Goal: Task Accomplishment & Management: Manage account settings

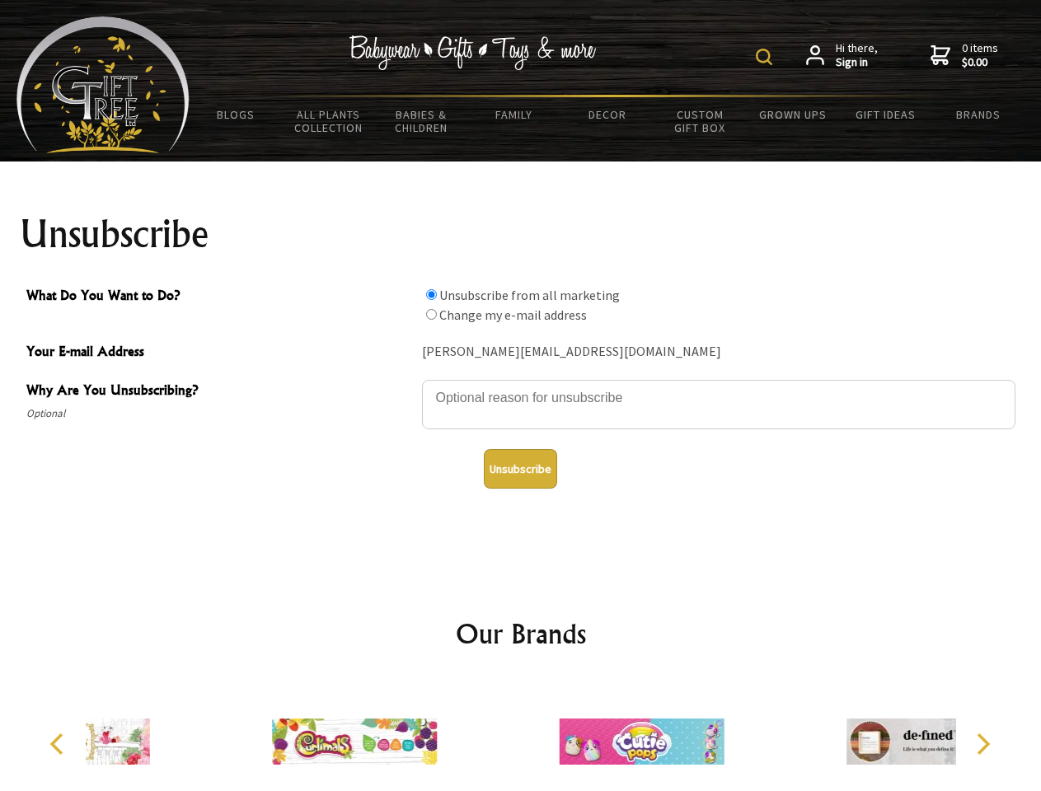
click at [766, 57] on img at bounding box center [764, 57] width 16 height 16
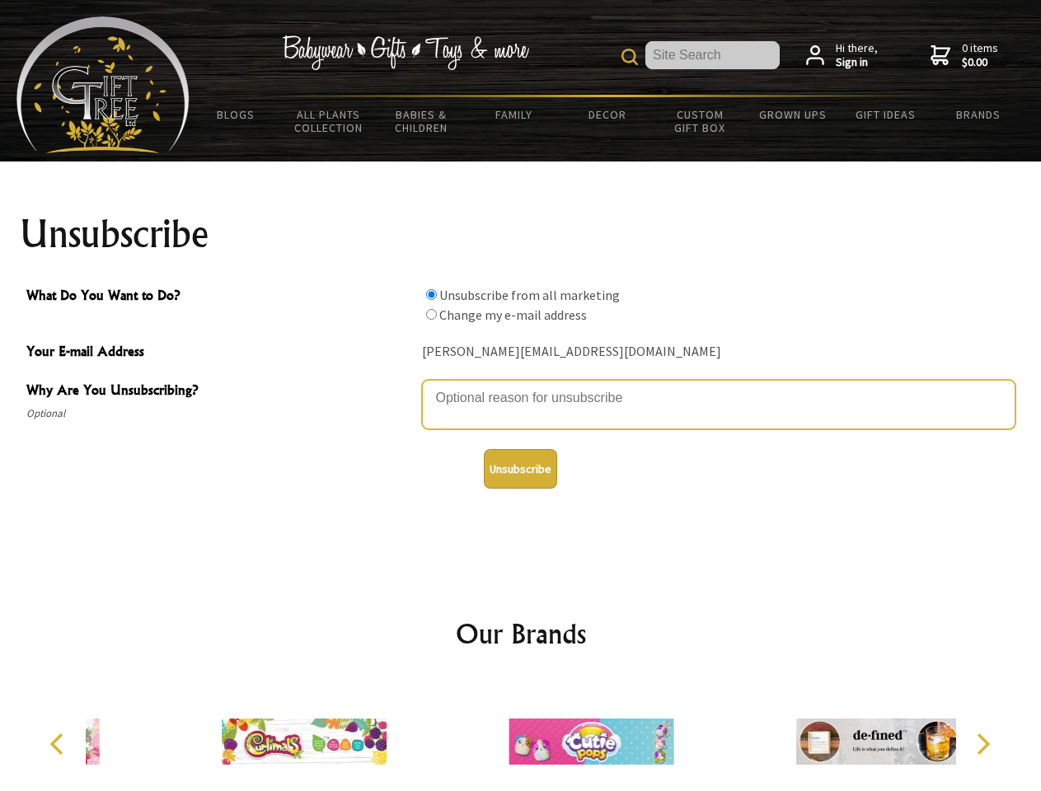
click at [521, 386] on textarea "Why Are You Unsubscribing?" at bounding box center [718, 404] width 593 height 49
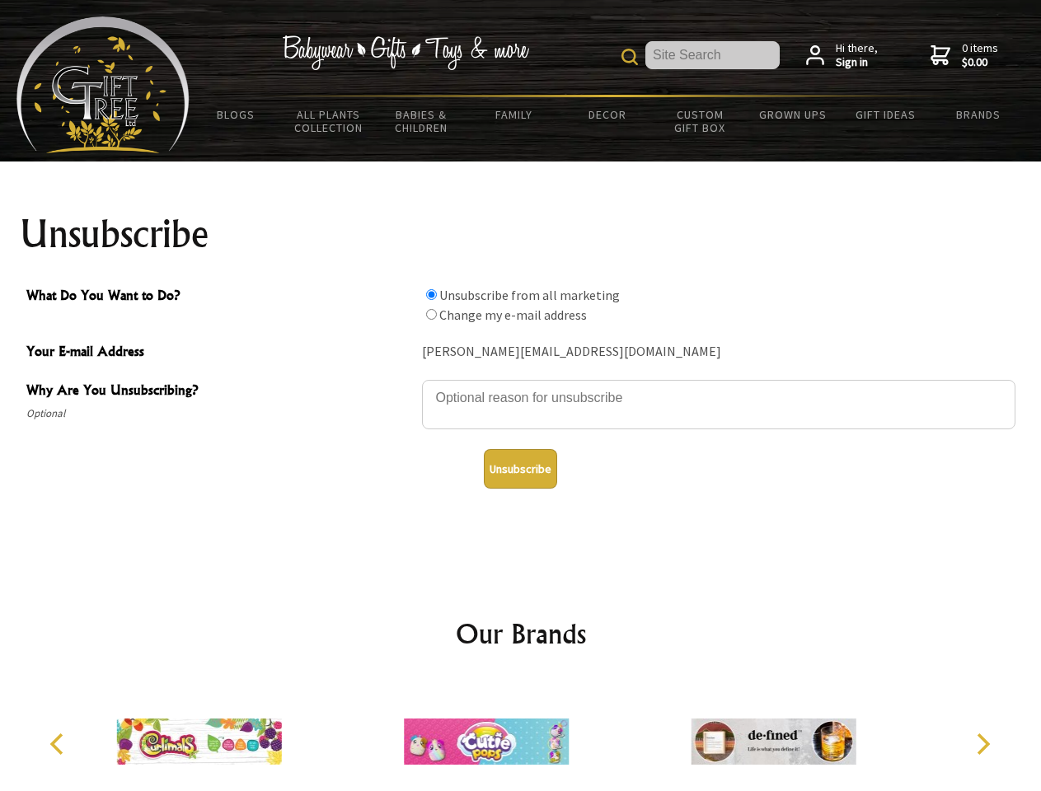
click at [431, 294] on input "What Do You Want to Do?" at bounding box center [431, 294] width 11 height 11
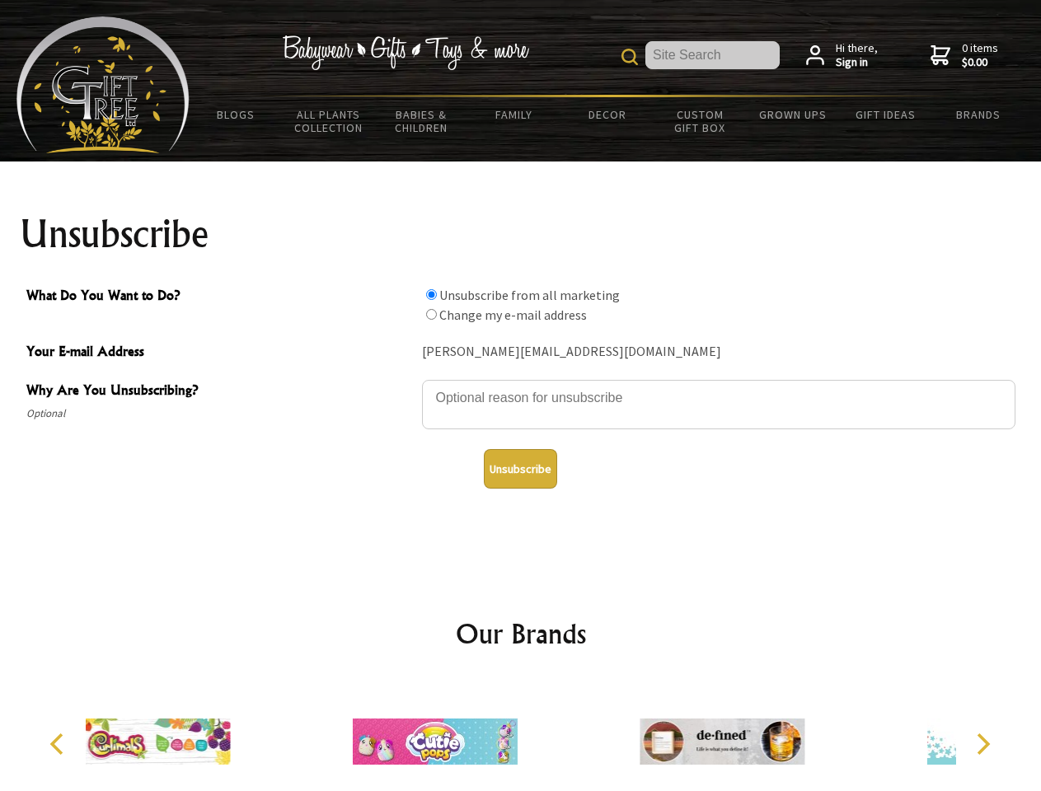
click at [431, 314] on input "What Do You Want to Do?" at bounding box center [431, 314] width 11 height 11
radio input "true"
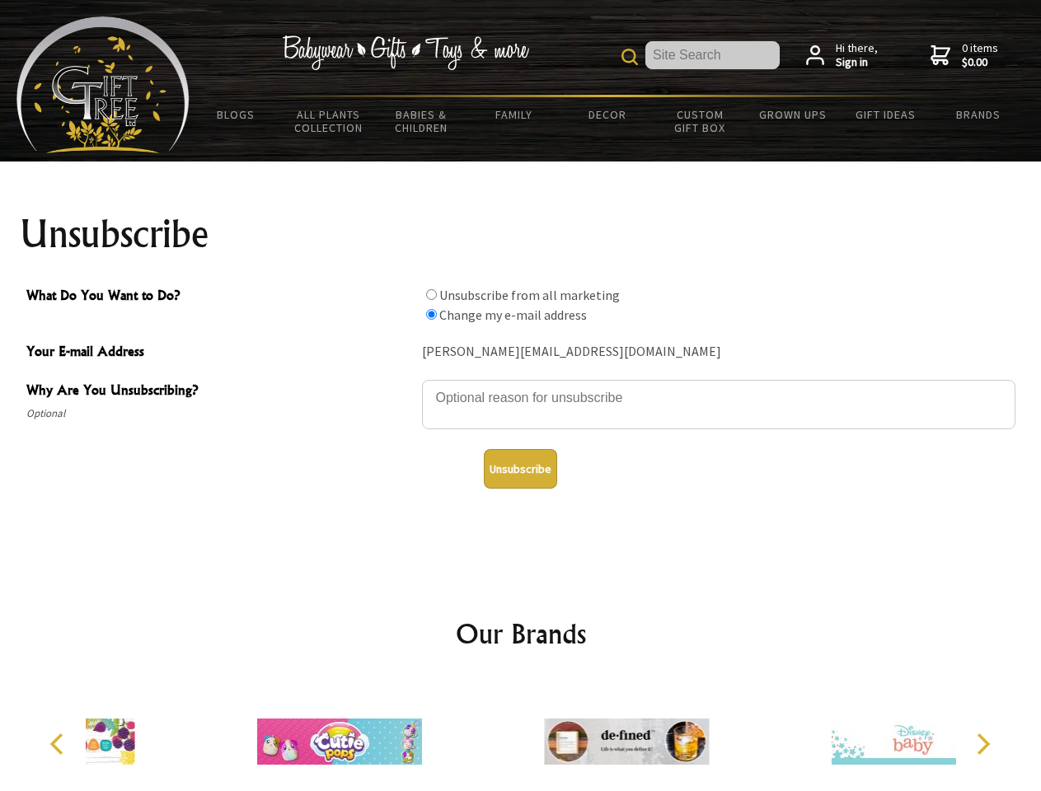
click at [520, 469] on button "Unsubscribe" at bounding box center [520, 469] width 73 height 40
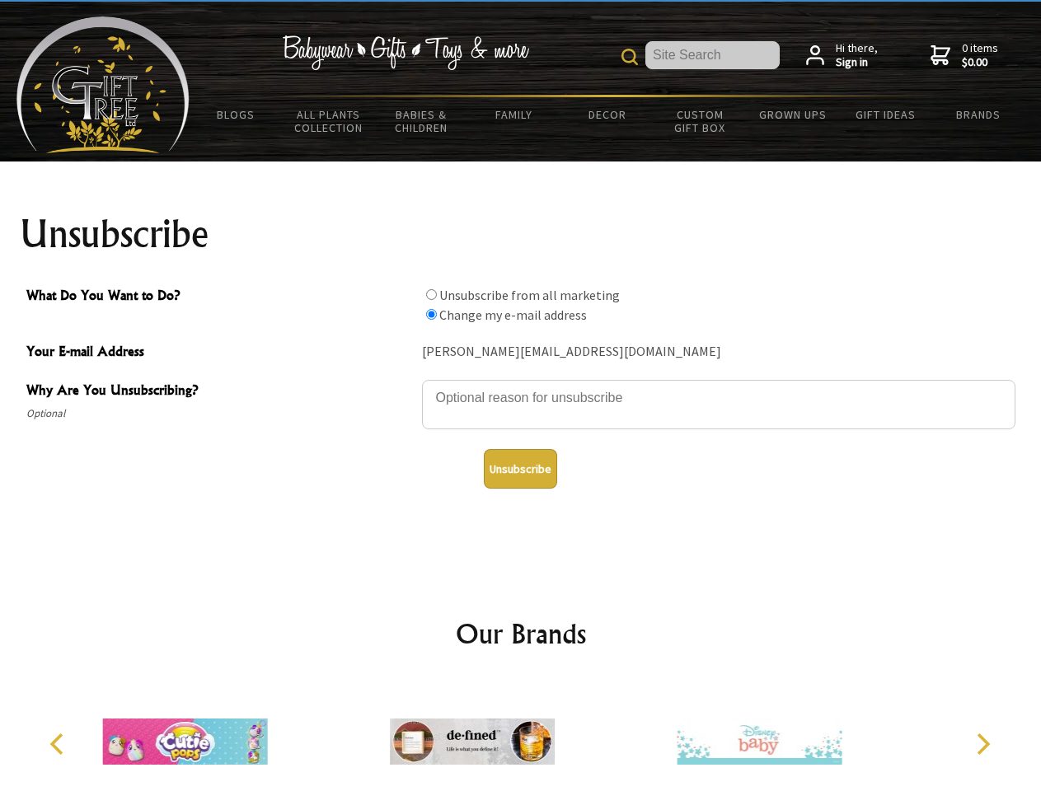
click at [521, 735] on img at bounding box center [472, 742] width 165 height 124
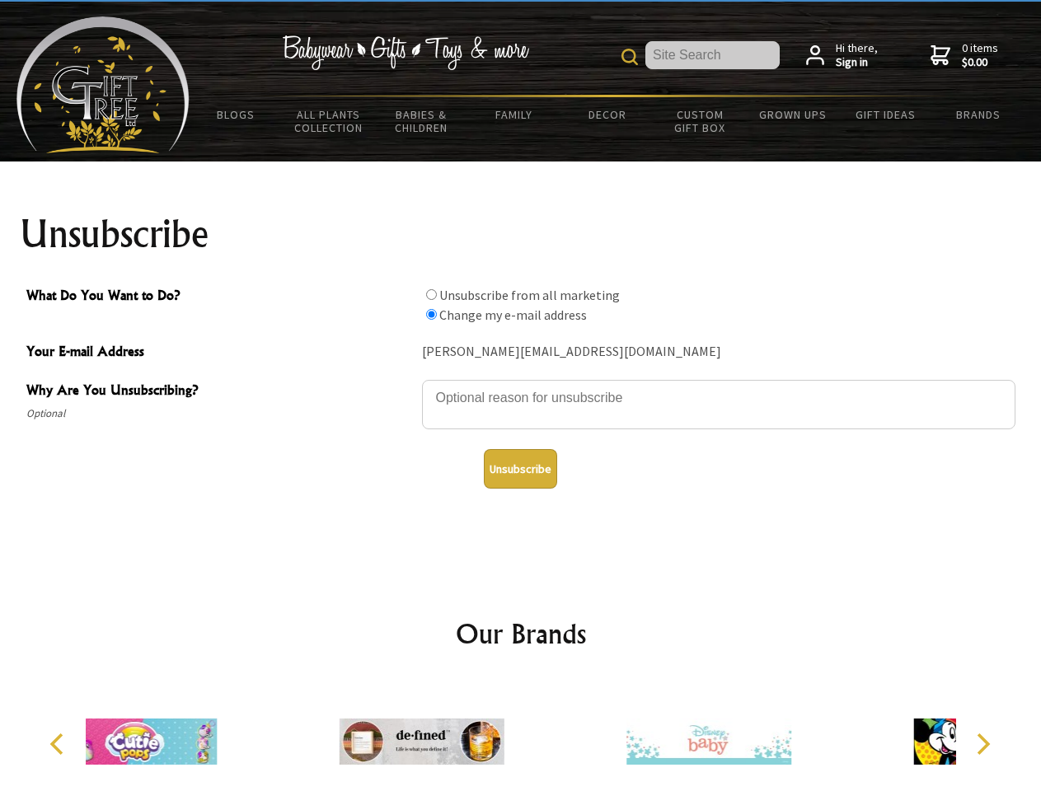
click at [59, 744] on icon "Previous" at bounding box center [58, 743] width 21 height 21
click at [982, 744] on icon "Next" at bounding box center [981, 743] width 21 height 21
